Goal: Navigation & Orientation: Find specific page/section

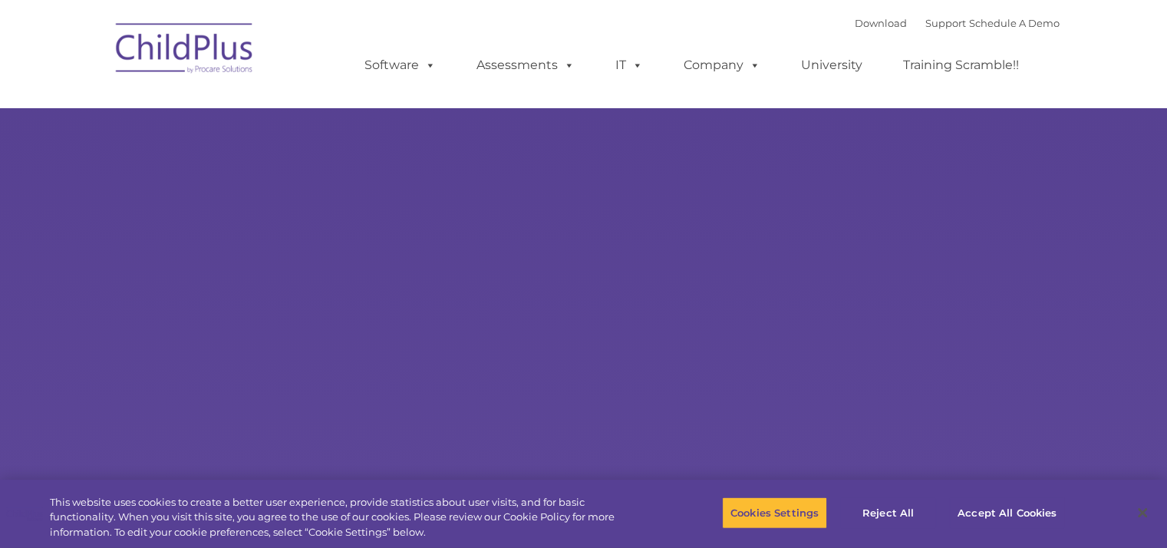
select select "MEDIUM"
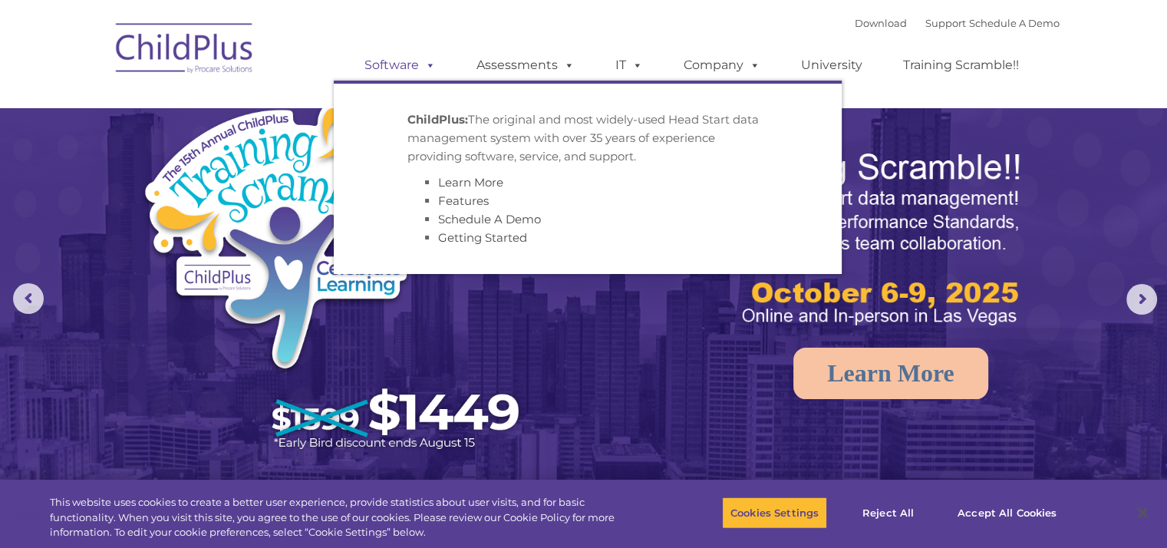
click at [424, 65] on span at bounding box center [427, 65] width 17 height 15
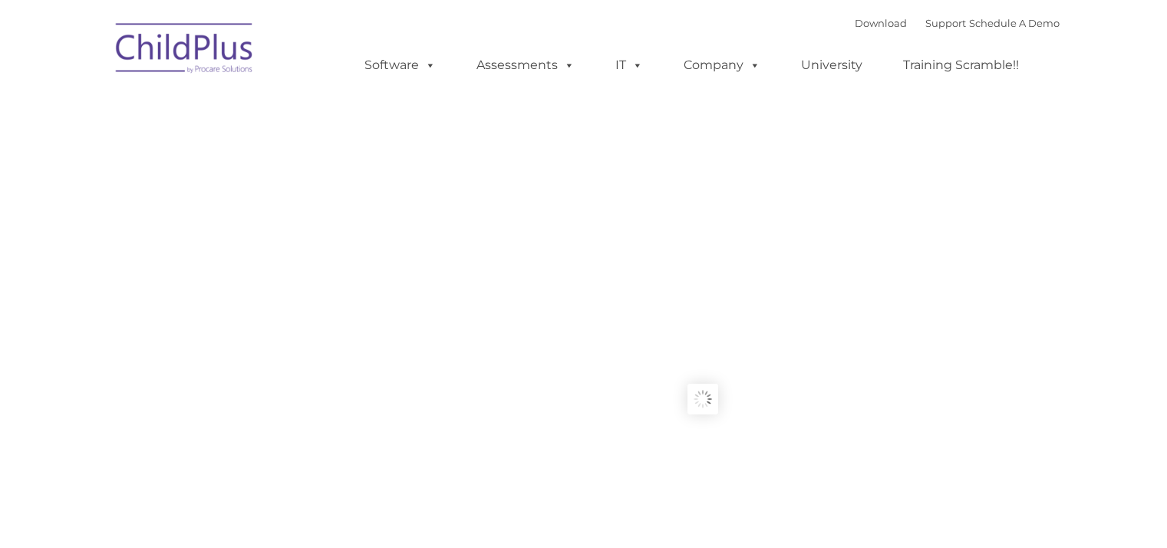
type input ""
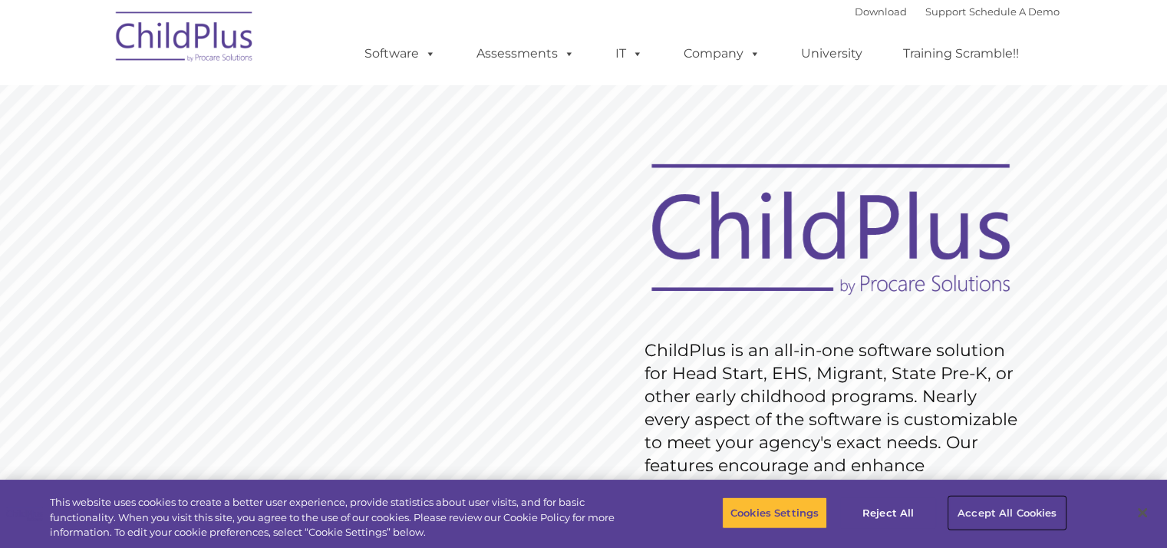
click at [1030, 516] on button "Accept All Cookies" at bounding box center [1007, 512] width 116 height 32
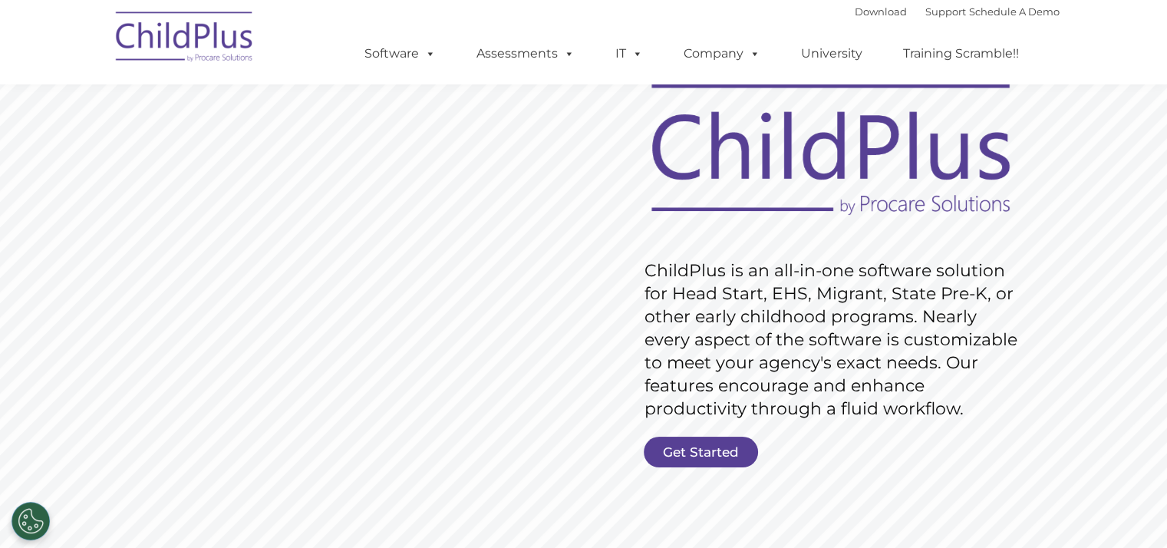
scroll to position [78, 0]
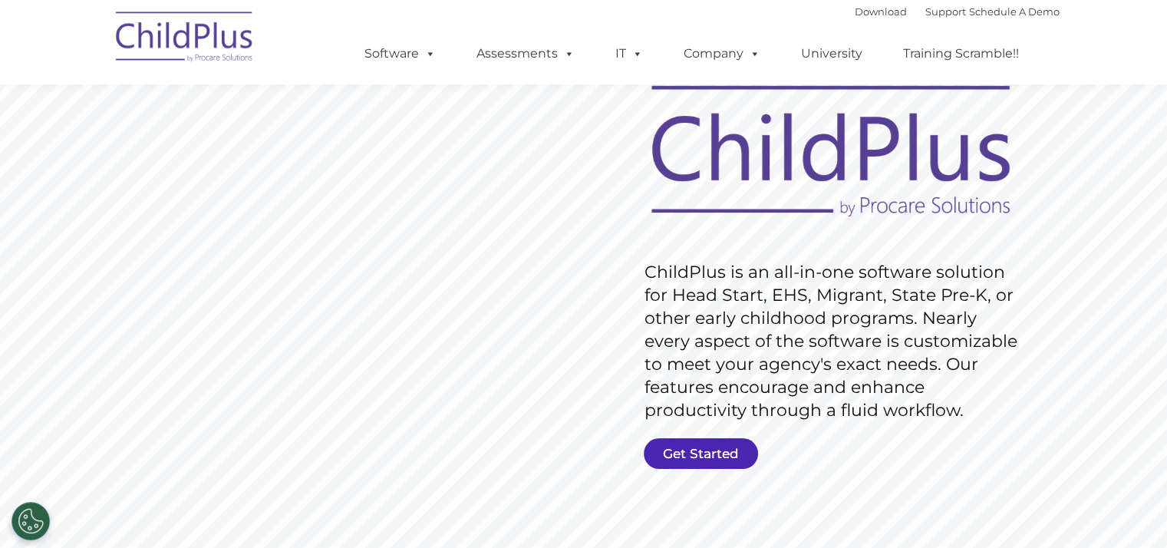
click at [723, 453] on link "Get Started" at bounding box center [701, 453] width 114 height 31
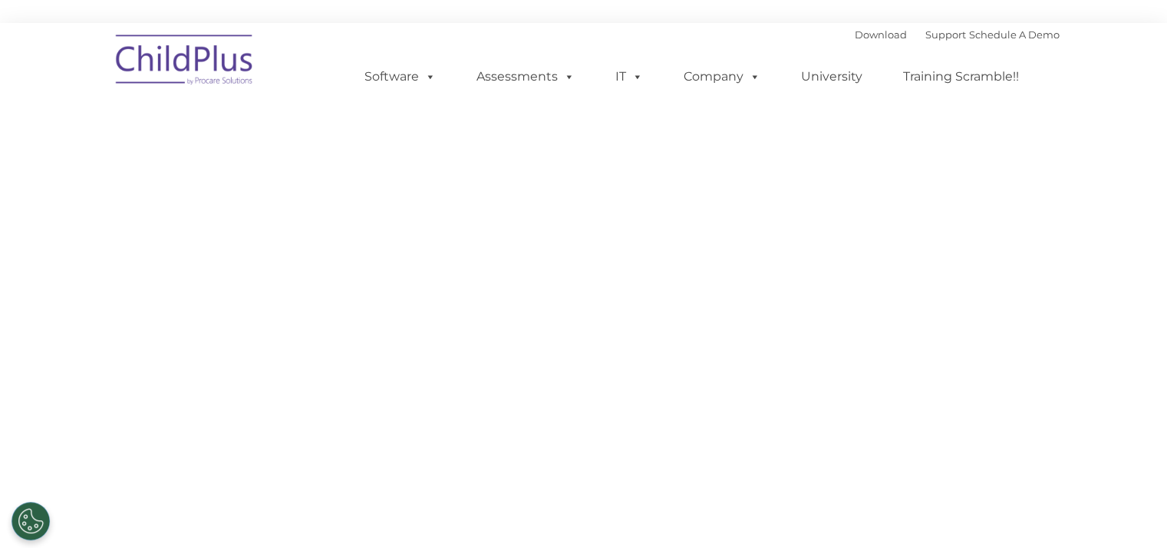
select select "MEDIUM"
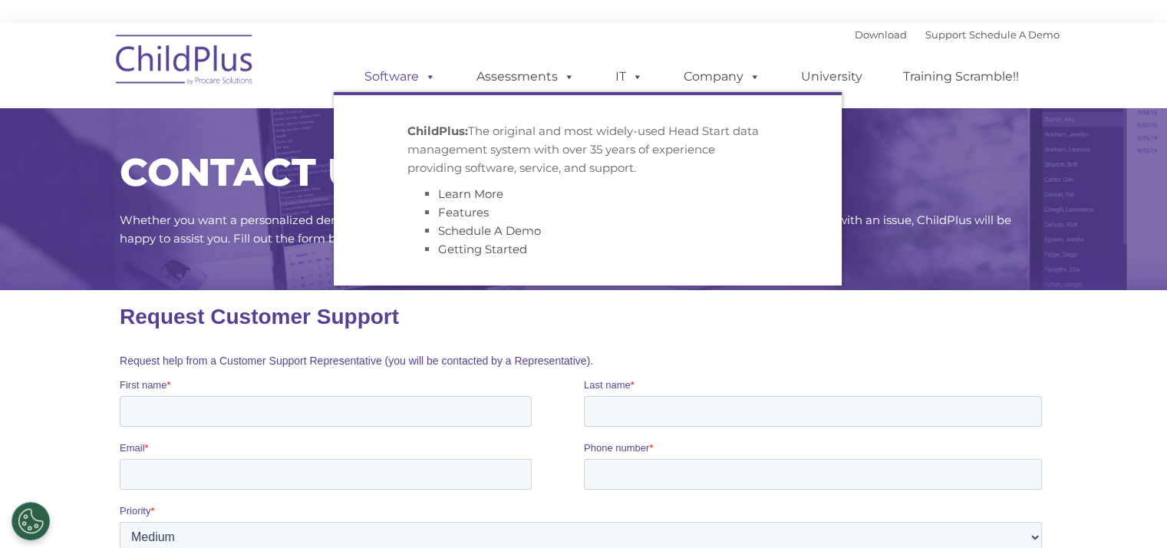
click at [405, 79] on link "Software" at bounding box center [400, 76] width 102 height 31
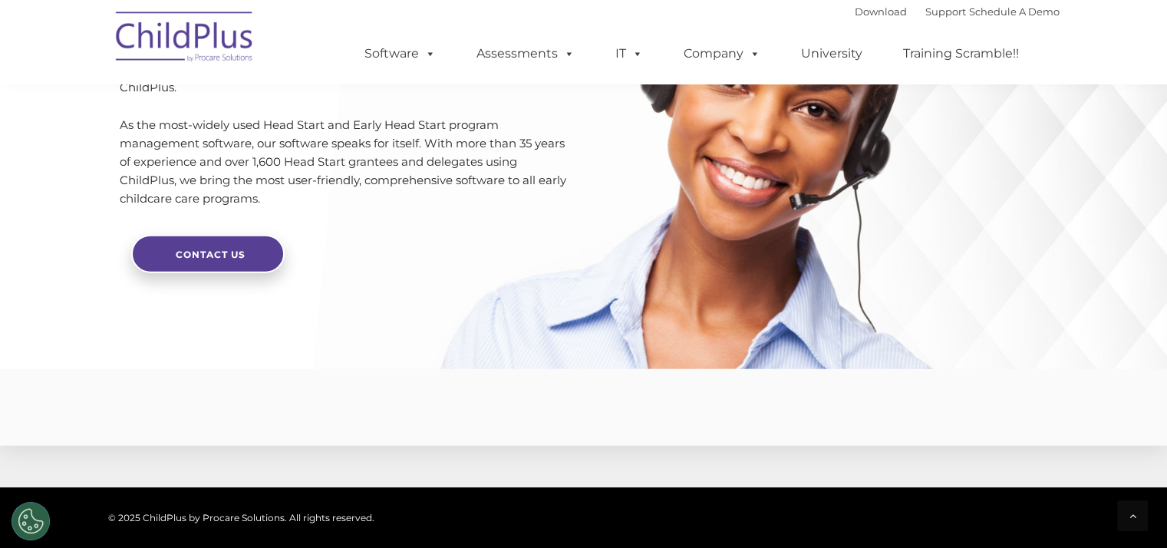
scroll to position [3535, 0]
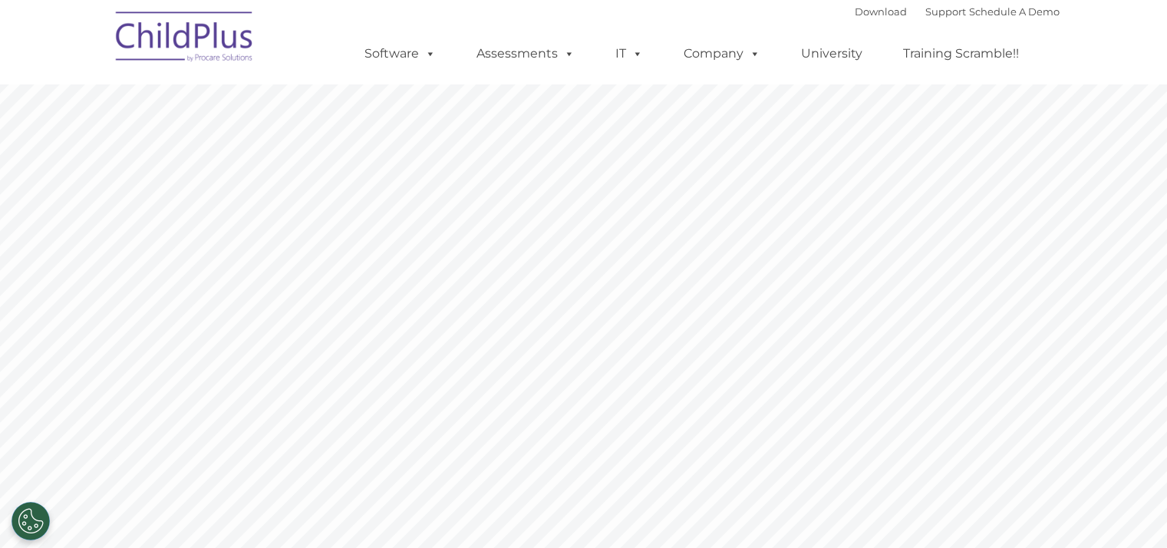
scroll to position [78, 0]
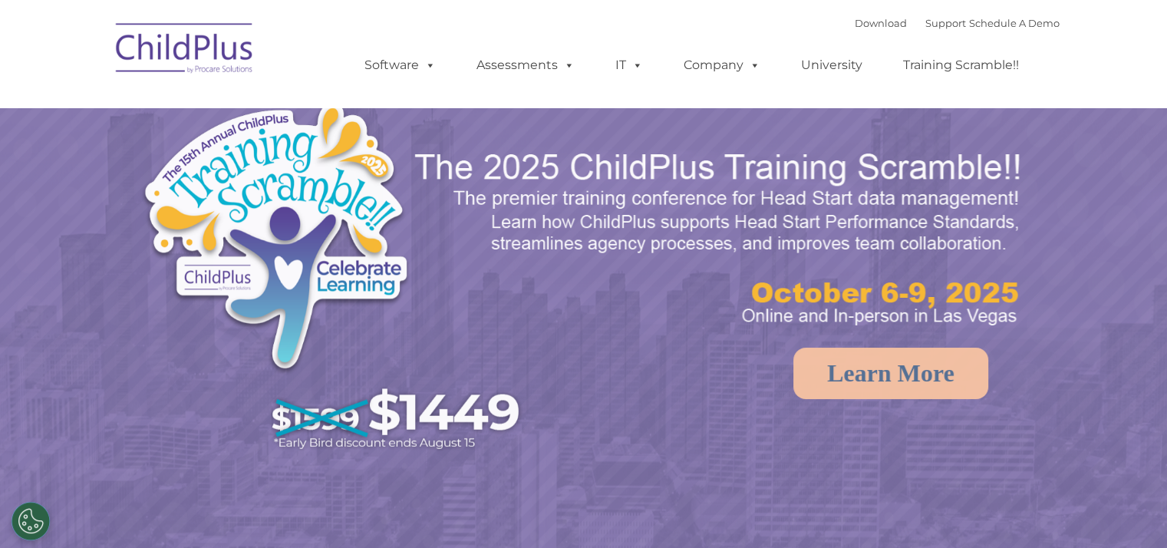
select select "MEDIUM"
